Goal: Find contact information: Find contact information

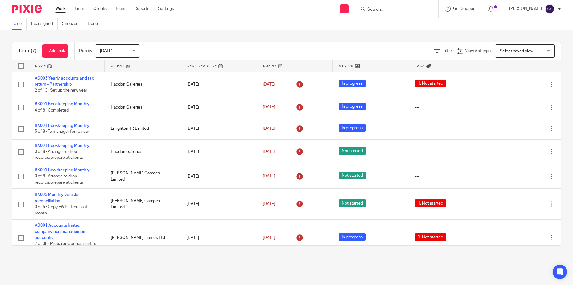
click at [393, 13] on div at bounding box center [397, 9] width 84 height 18
click at [371, 10] on input "Search" at bounding box center [394, 9] width 54 height 5
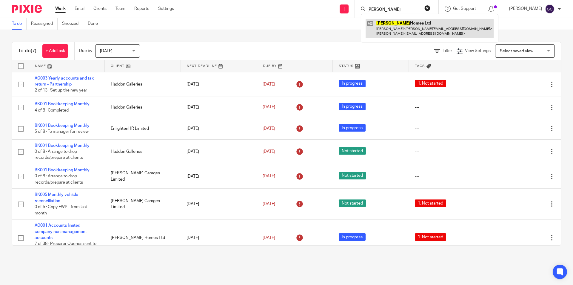
type input "taufer"
click at [393, 25] on link at bounding box center [430, 28] width 128 height 19
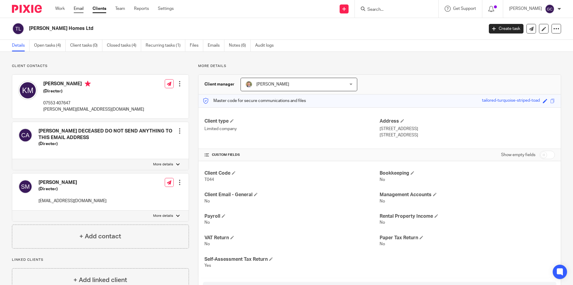
click at [78, 7] on link "Email" at bounding box center [79, 9] width 10 height 6
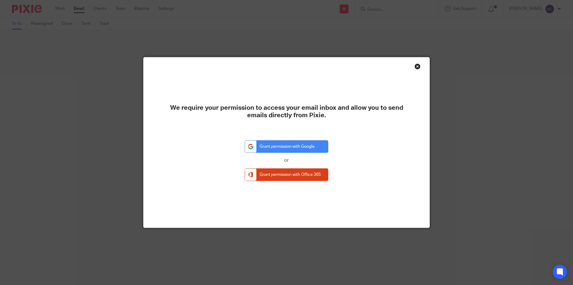
click at [415, 64] on div "Close this dialog window" at bounding box center [418, 66] width 6 height 6
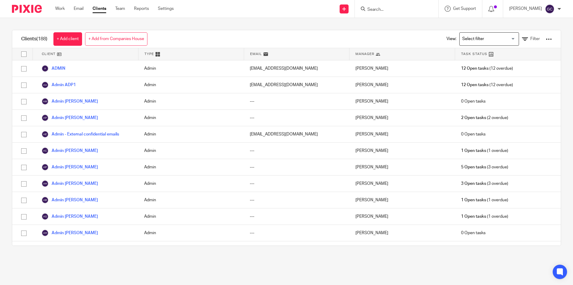
click at [364, 4] on div at bounding box center [397, 9] width 84 height 18
click at [374, 11] on input "Search" at bounding box center [394, 9] width 54 height 5
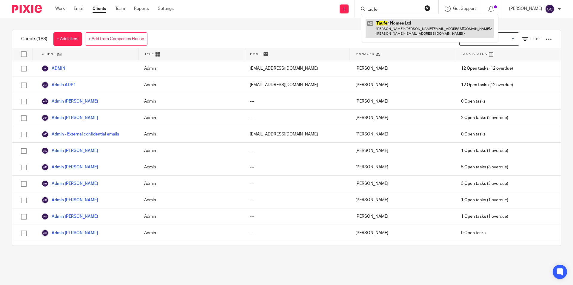
type input "taufe"
click at [404, 25] on link at bounding box center [430, 28] width 128 height 19
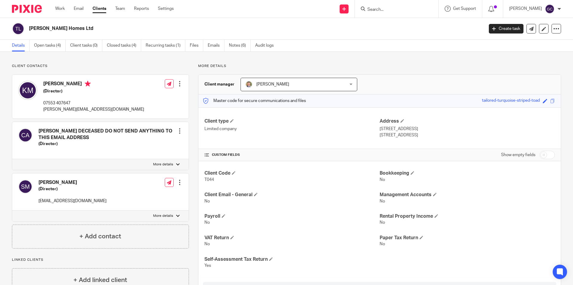
click at [73, 95] on div "[PERSON_NAME] (Director) 07553 407647 [PERSON_NAME][EMAIL_ADDRESS][DOMAIN_NAME]" at bounding box center [93, 97] width 101 height 32
drag, startPoint x: 99, startPoint y: 110, endPoint x: 42, endPoint y: 110, distance: 57.0
click at [42, 110] on div "[PERSON_NAME] (Director) 07553 407647 [PERSON_NAME][EMAIL_ADDRESS][DOMAIN_NAME]…" at bounding box center [100, 97] width 176 height 44
copy p "[PERSON_NAME][EMAIL_ADDRESS][DOMAIN_NAME]"
